Goal: Task Accomplishment & Management: Manage account settings

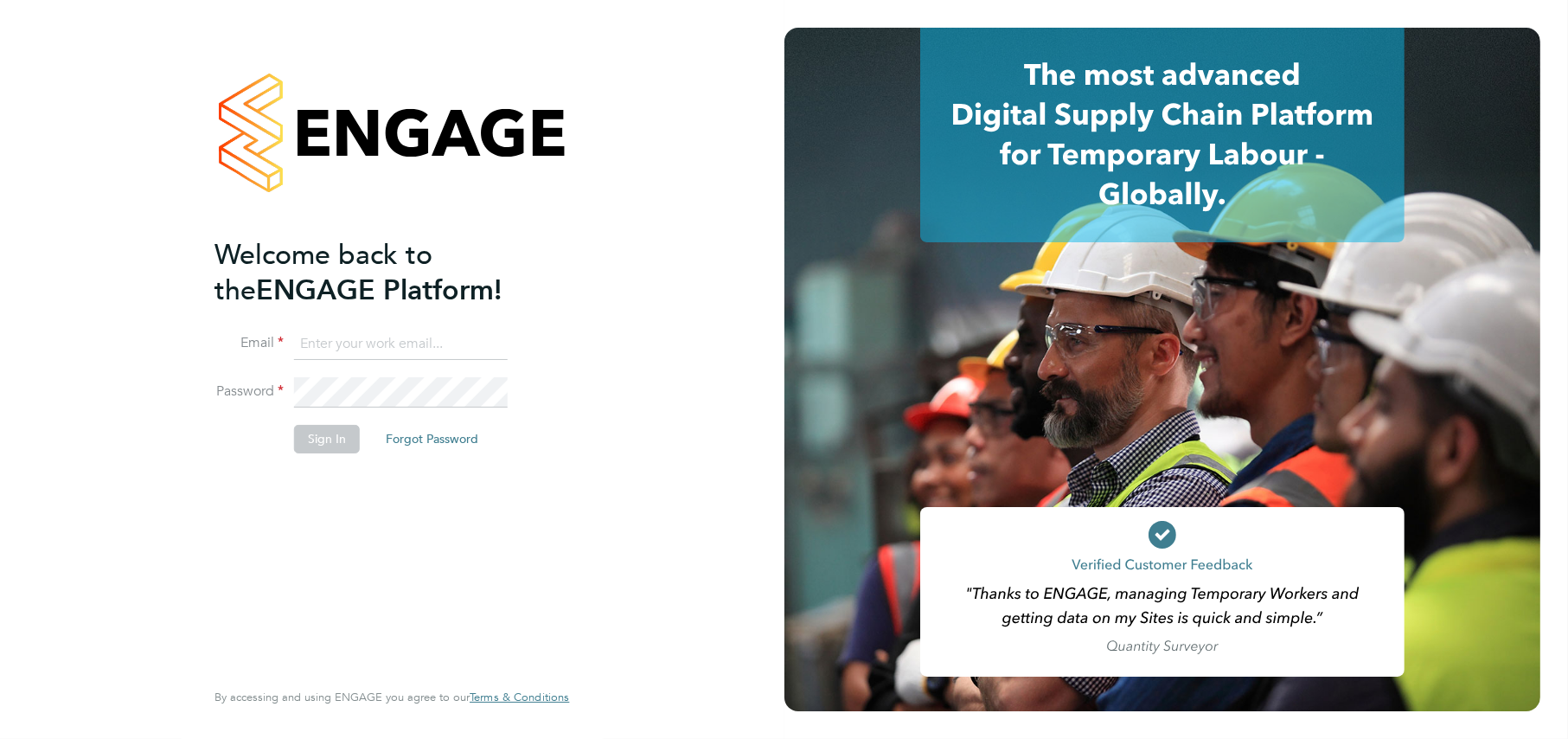
type input "[EMAIL_ADDRESS][DOMAIN_NAME]"
click at [325, 427] on button "Sign In" at bounding box center [327, 438] width 66 height 28
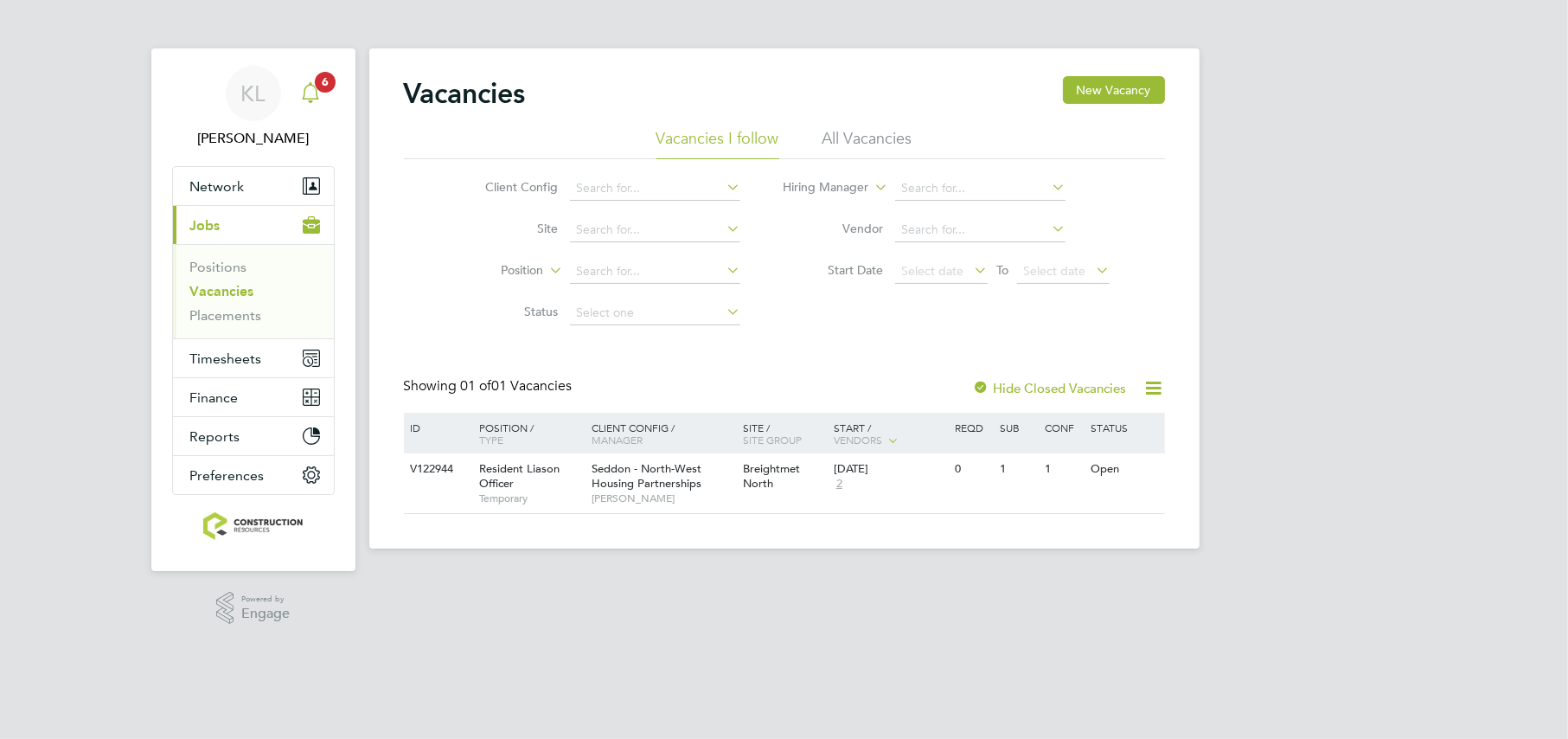
click at [321, 86] on span "6" at bounding box center [325, 82] width 21 height 21
click at [316, 100] on icon "Main navigation" at bounding box center [311, 92] width 21 height 21
click at [316, 89] on icon "Main navigation" at bounding box center [311, 92] width 21 height 21
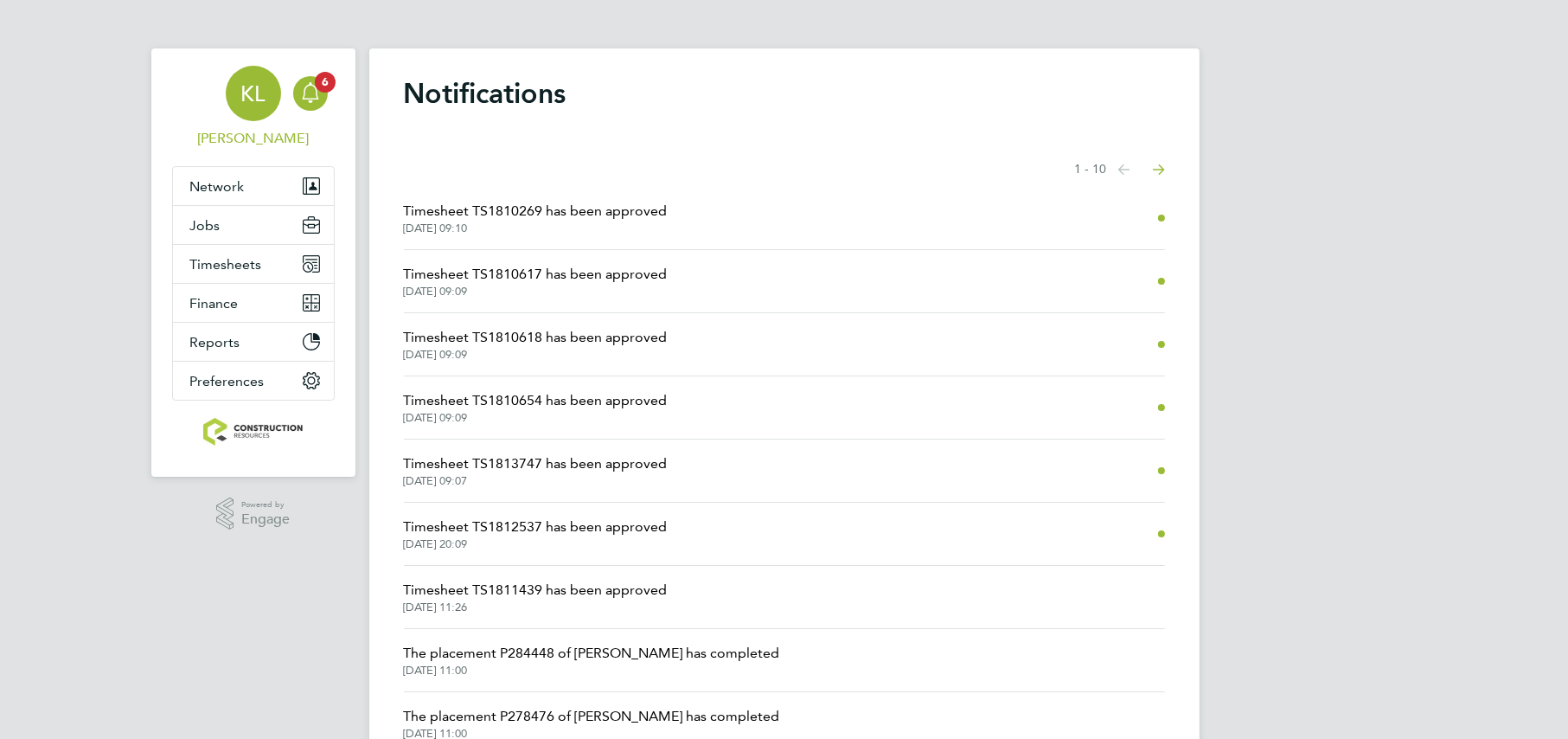
click at [275, 143] on span "[PERSON_NAME]" at bounding box center [253, 138] width 163 height 21
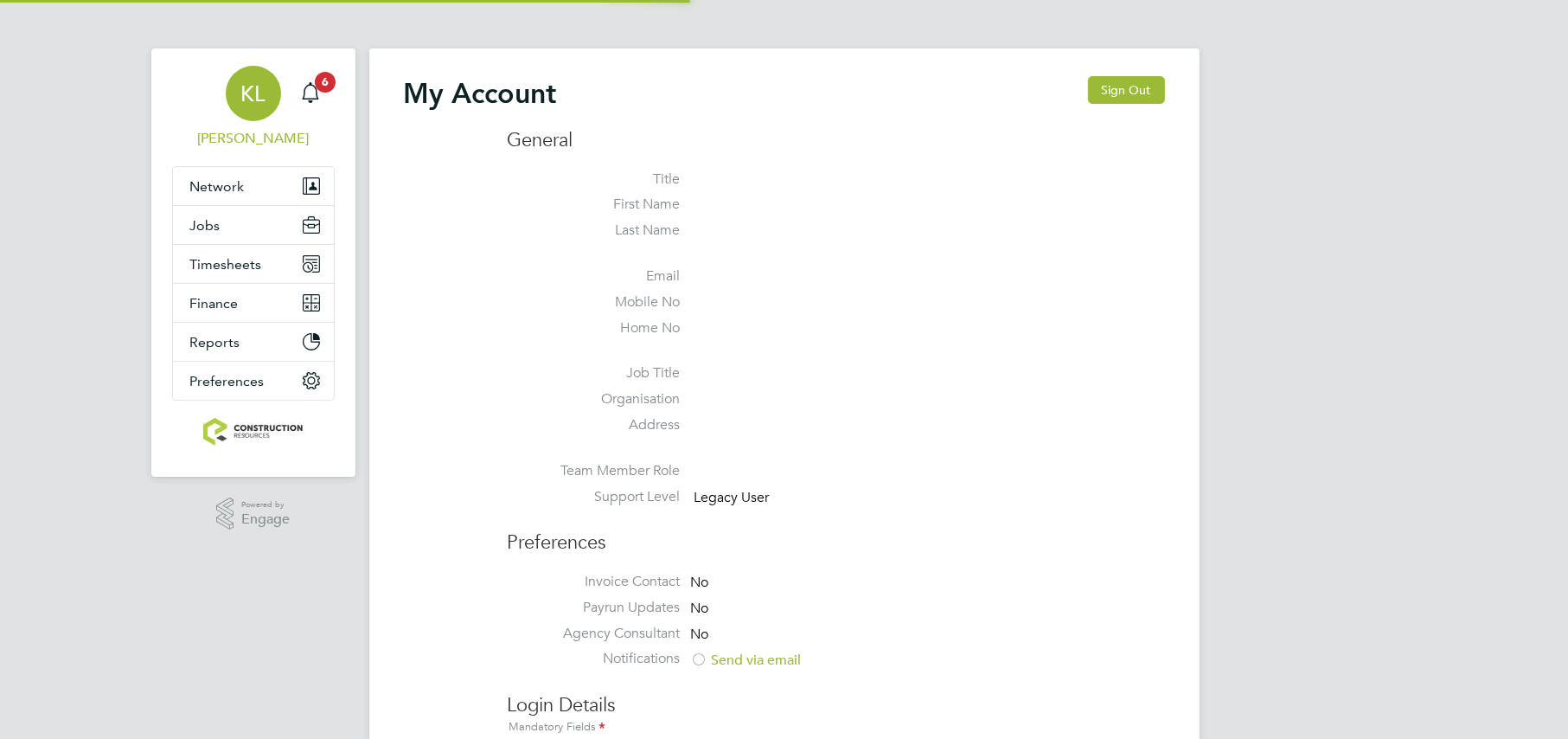
type input "[EMAIL_ADDRESS][DOMAIN_NAME]"
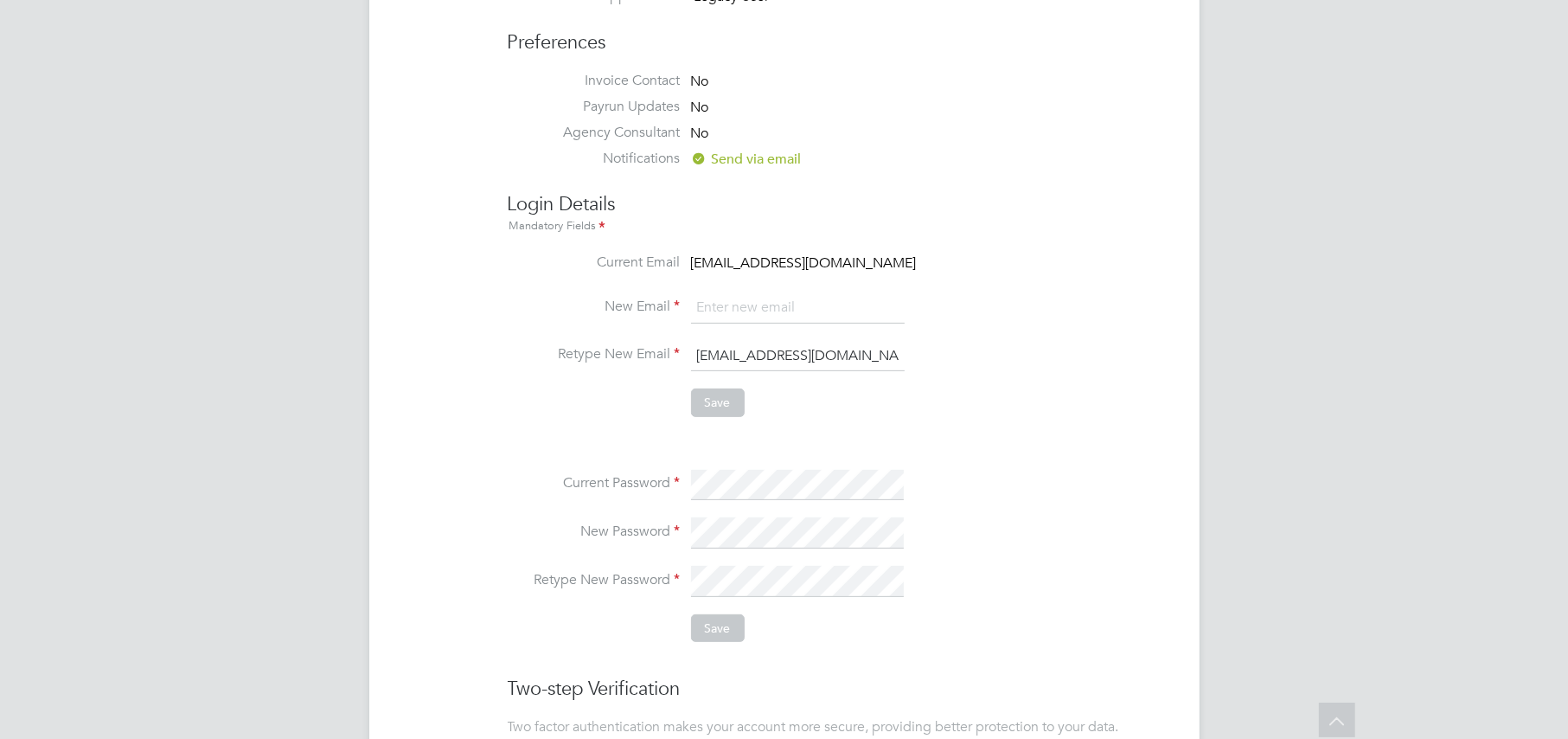
scroll to position [577, 0]
